Goal: Transaction & Acquisition: Purchase product/service

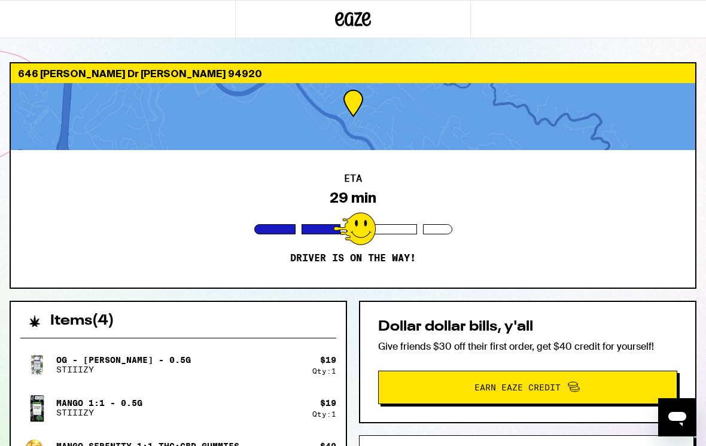
scroll to position [64, 0]
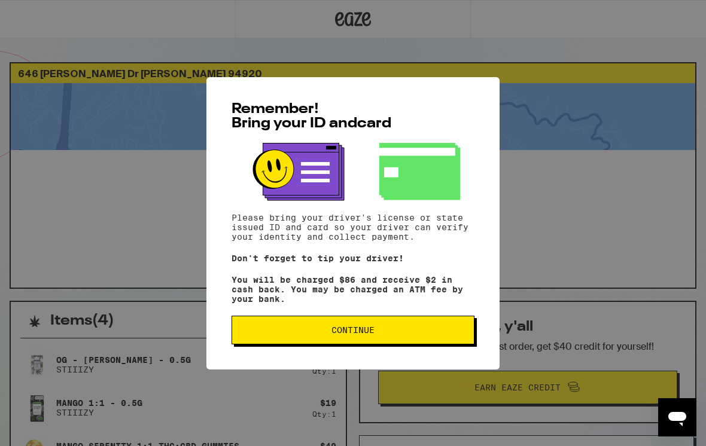
click at [337, 334] on span "Continue" at bounding box center [352, 330] width 43 height 8
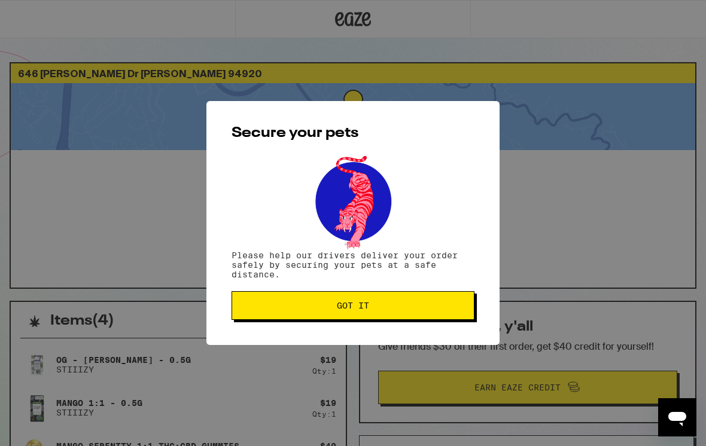
click at [337, 335] on div "Secure your pets Please help our drivers deliver your order safely by securing …" at bounding box center [352, 223] width 293 height 244
click at [335, 310] on span "Got it" at bounding box center [353, 305] width 222 height 8
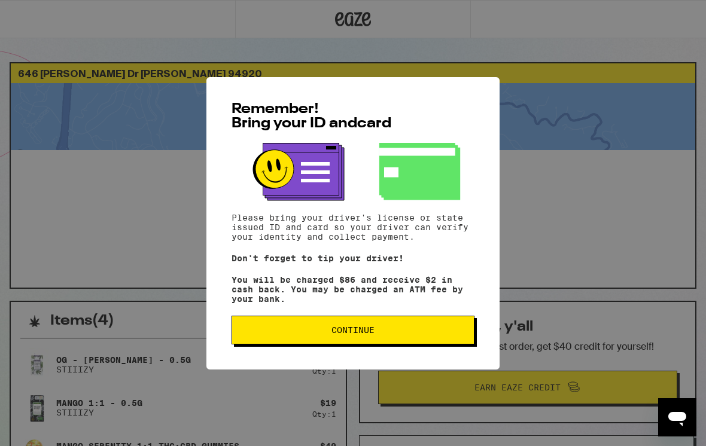
click at [315, 334] on span "Continue" at bounding box center [353, 330] width 222 height 8
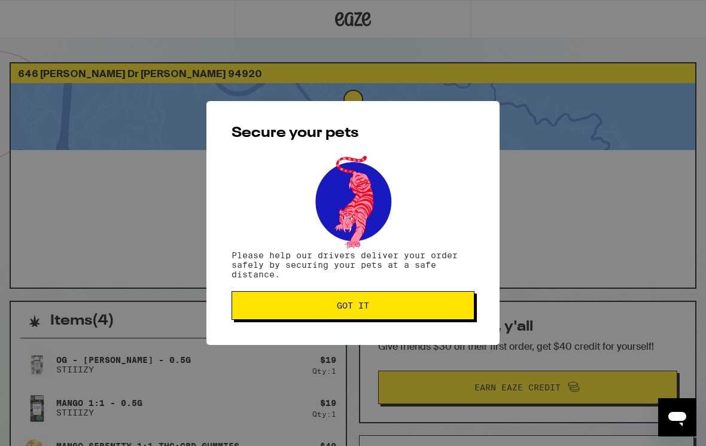
click at [315, 334] on div "Secure your pets Please help our drivers deliver your order safely by securing …" at bounding box center [352, 223] width 293 height 244
click at [316, 320] on button "Got it" at bounding box center [352, 305] width 243 height 29
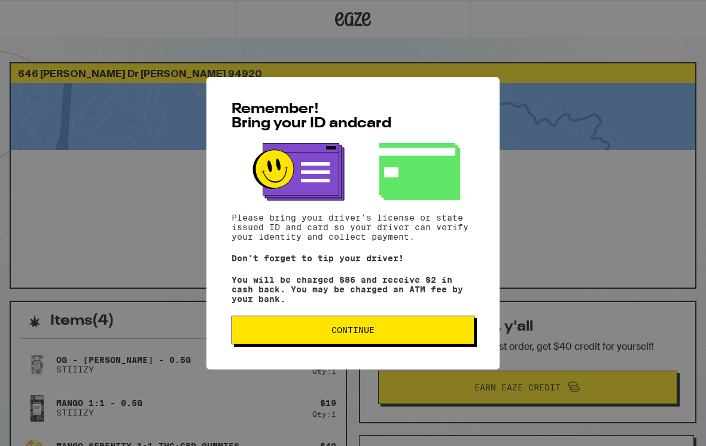
click at [424, 344] on button "Continue" at bounding box center [352, 330] width 243 height 29
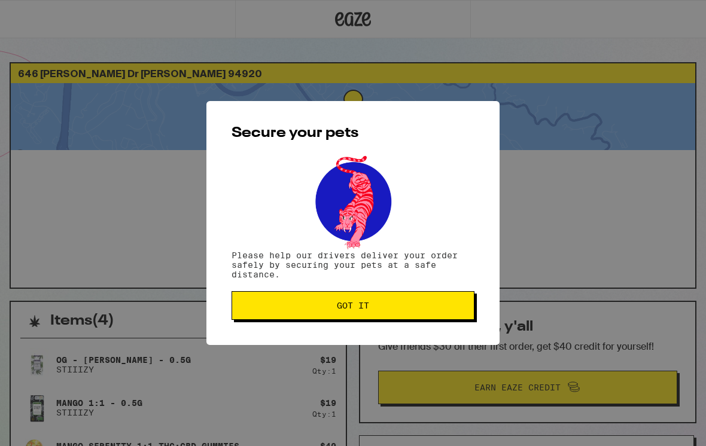
click at [423, 345] on div "Secure your pets Please help our drivers deliver your order safely by securing …" at bounding box center [352, 223] width 293 height 244
click at [420, 308] on span "Got it" at bounding box center [353, 305] width 222 height 8
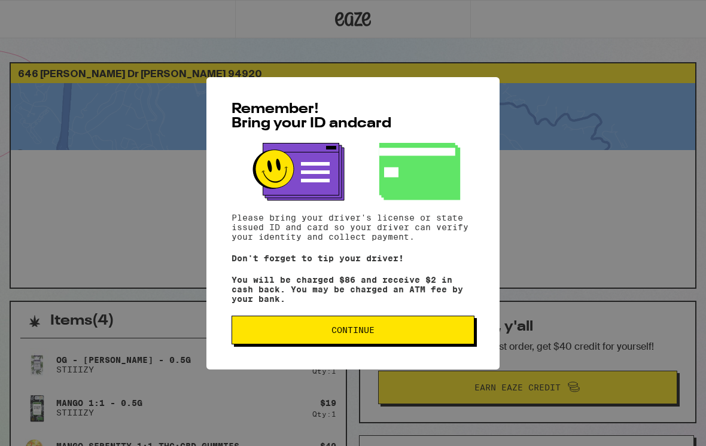
click at [424, 341] on button "Continue" at bounding box center [352, 330] width 243 height 29
click at [423, 341] on div "Remember! Bring your ID and card Please bring your driver's license or state is…" at bounding box center [352, 223] width 293 height 292
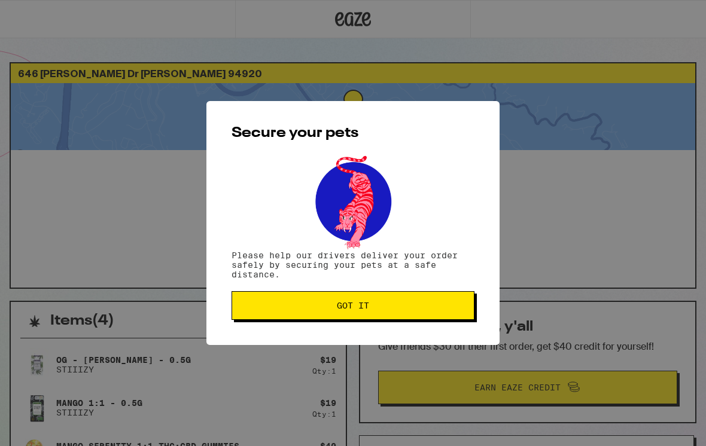
click at [431, 302] on button "Got it" at bounding box center [352, 305] width 243 height 29
